Goal: Task Accomplishment & Management: Use online tool/utility

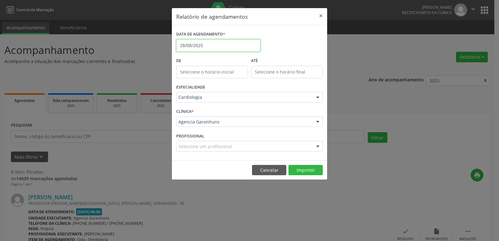
click at [216, 43] on input "28/08/2025" at bounding box center [218, 45] width 84 height 12
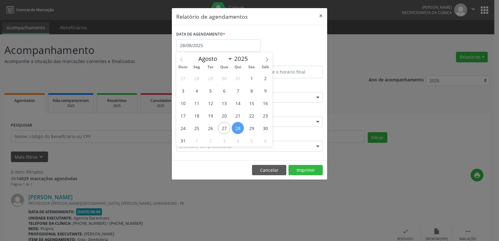
click at [182, 60] on icon at bounding box center [181, 59] width 4 height 4
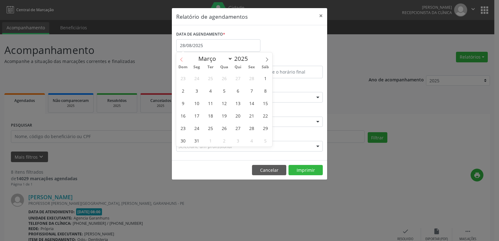
click at [182, 60] on icon at bounding box center [181, 59] width 4 height 4
click at [267, 57] on span at bounding box center [267, 57] width 11 height 11
select select "2"
click at [239, 127] on span "27" at bounding box center [238, 128] width 12 height 12
type input "[DATE]"
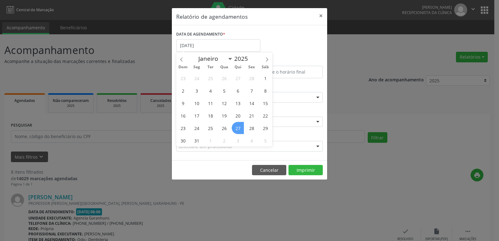
click at [239, 127] on span "27" at bounding box center [238, 128] width 12 height 12
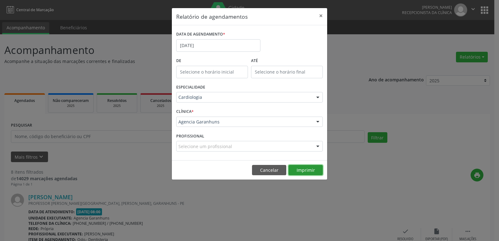
click at [299, 169] on button "Imprimir" at bounding box center [305, 170] width 34 height 11
click at [215, 42] on input "[DATE]" at bounding box center [218, 45] width 84 height 12
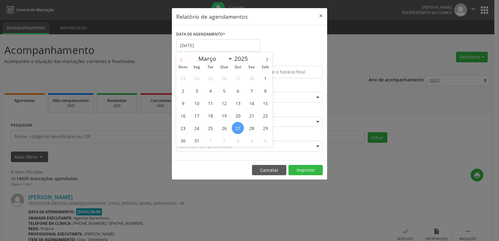
click at [182, 60] on icon at bounding box center [181, 59] width 4 height 4
select select "1"
click at [237, 126] on span "27" at bounding box center [238, 128] width 12 height 12
type input "[DATE]"
click at [237, 126] on span "27" at bounding box center [238, 128] width 12 height 12
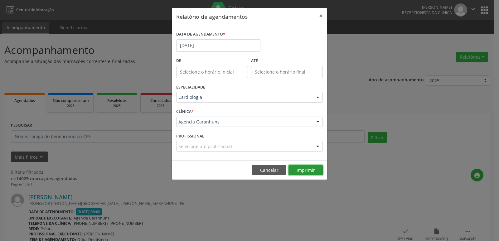
click at [303, 169] on button "Imprimir" at bounding box center [305, 170] width 34 height 11
click at [212, 42] on input "[DATE]" at bounding box center [218, 45] width 84 height 12
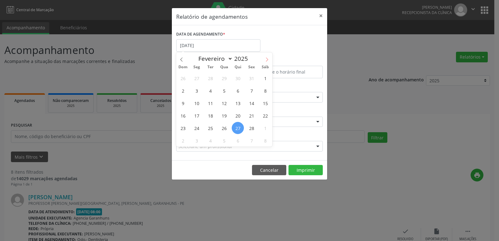
click at [265, 60] on icon at bounding box center [267, 59] width 4 height 4
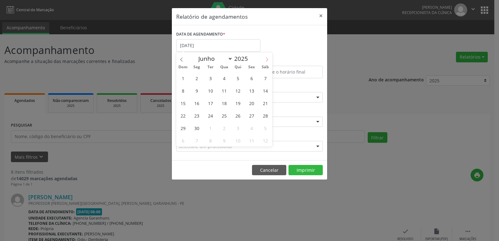
select select "6"
click at [237, 124] on span "31" at bounding box center [238, 128] width 12 height 12
type input "[DATE]"
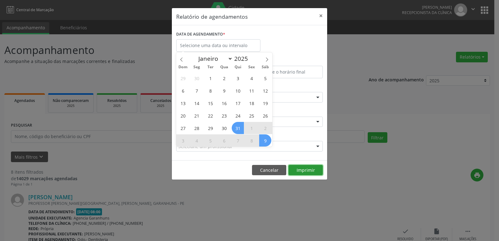
click at [302, 171] on button "Imprimir" at bounding box center [305, 170] width 34 height 11
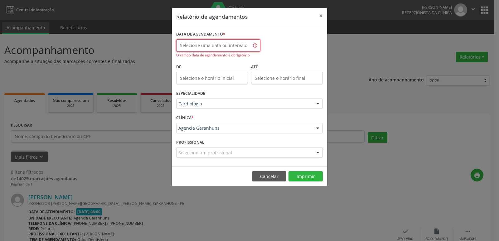
click at [225, 42] on input "text" at bounding box center [218, 45] width 84 height 12
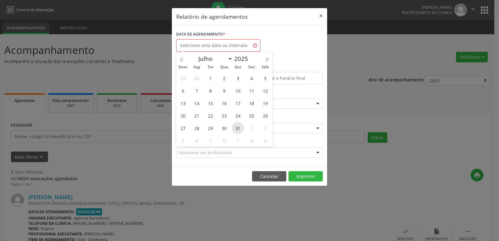
click at [235, 130] on span "31" at bounding box center [238, 128] width 12 height 12
type input "[DATE]"
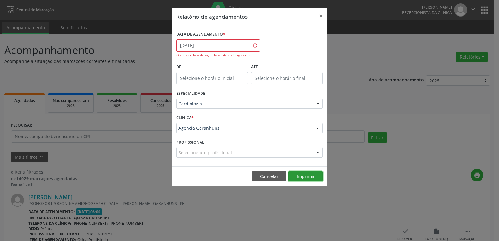
click at [297, 176] on button "Imprimir" at bounding box center [305, 176] width 34 height 11
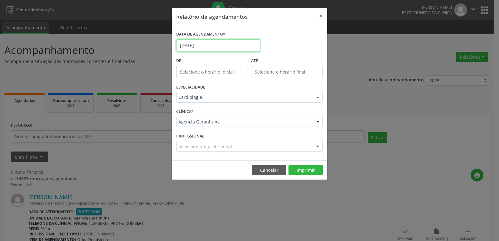
click at [219, 47] on input "[DATE]" at bounding box center [218, 45] width 84 height 12
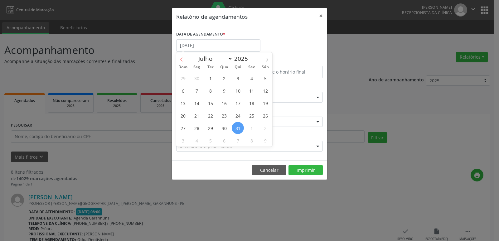
click at [178, 57] on span at bounding box center [181, 57] width 11 height 11
click at [179, 57] on span at bounding box center [181, 57] width 11 height 11
select select "2"
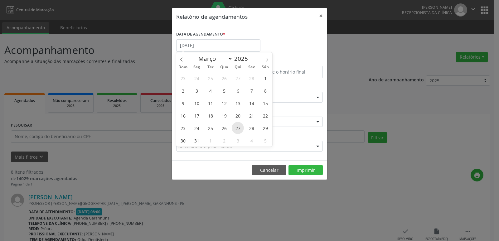
click at [236, 128] on span "27" at bounding box center [238, 128] width 12 height 12
type input "[DATE]"
click at [236, 128] on span "27" at bounding box center [238, 128] width 12 height 12
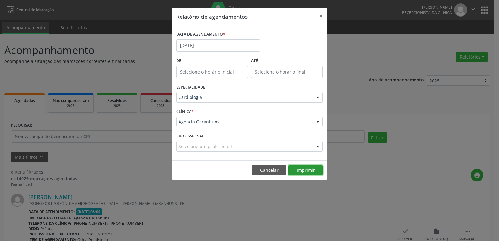
click at [305, 170] on button "Imprimir" at bounding box center [305, 170] width 34 height 11
click at [194, 44] on input "[DATE]" at bounding box center [218, 45] width 84 height 12
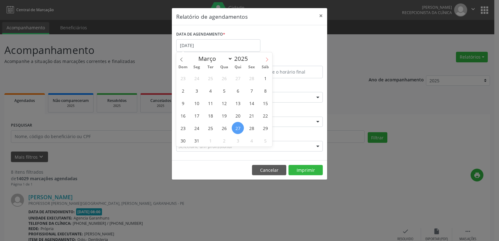
click at [266, 57] on icon at bounding box center [267, 59] width 4 height 4
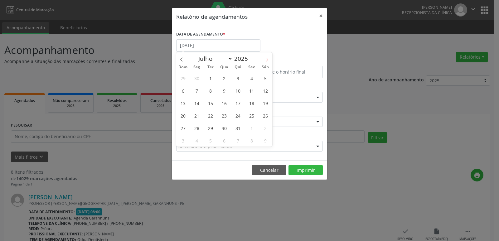
select select "7"
click at [237, 125] on span "28" at bounding box center [238, 128] width 12 height 12
type input "28/08/2025"
click at [237, 125] on span "28" at bounding box center [238, 128] width 12 height 12
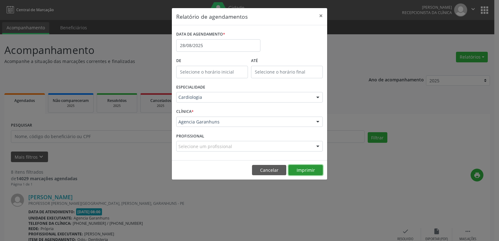
click at [296, 169] on button "Imprimir" at bounding box center [305, 170] width 34 height 11
